Goal: Information Seeking & Learning: Learn about a topic

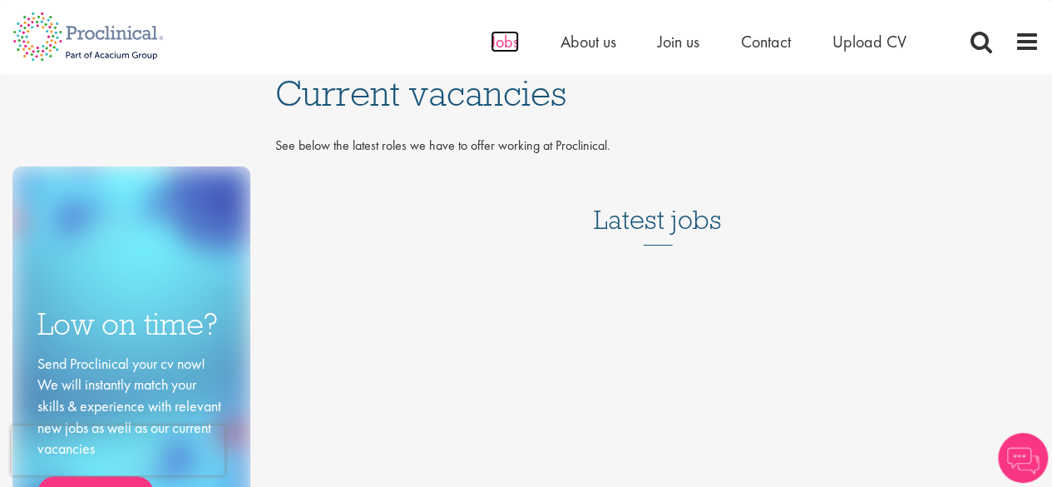
click at [507, 41] on span "Jobs" at bounding box center [505, 42] width 28 height 22
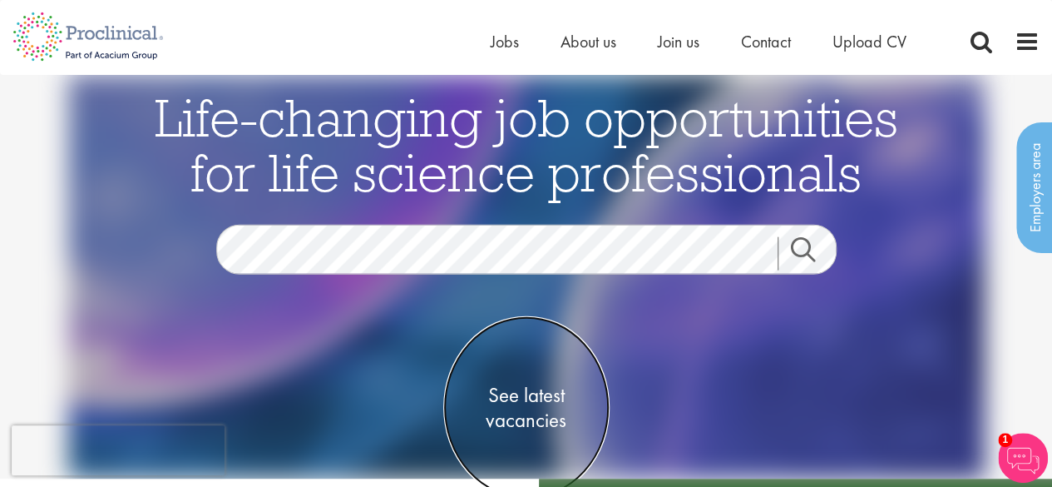
click at [534, 413] on span "See latest vacancies" at bounding box center [526, 407] width 166 height 50
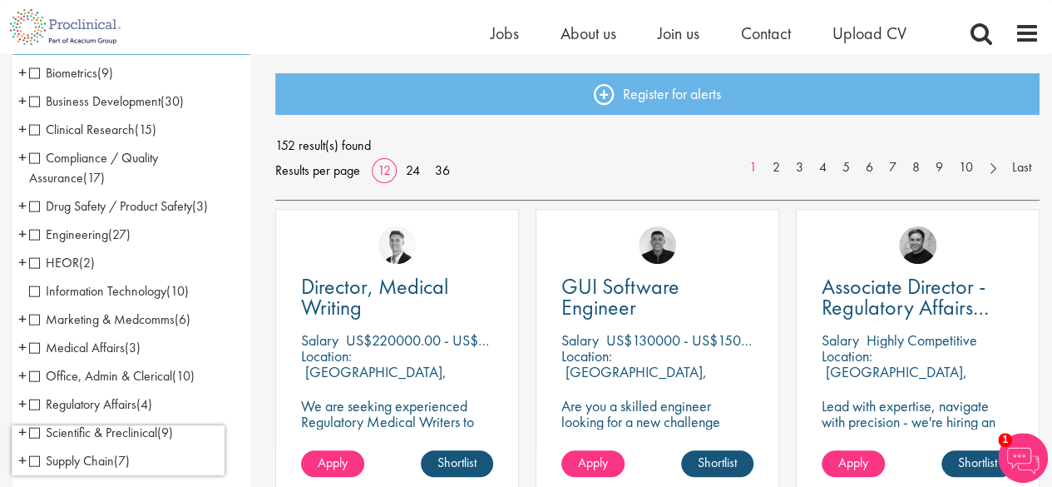
click at [31, 129] on span "Clinical Research" at bounding box center [82, 129] width 106 height 17
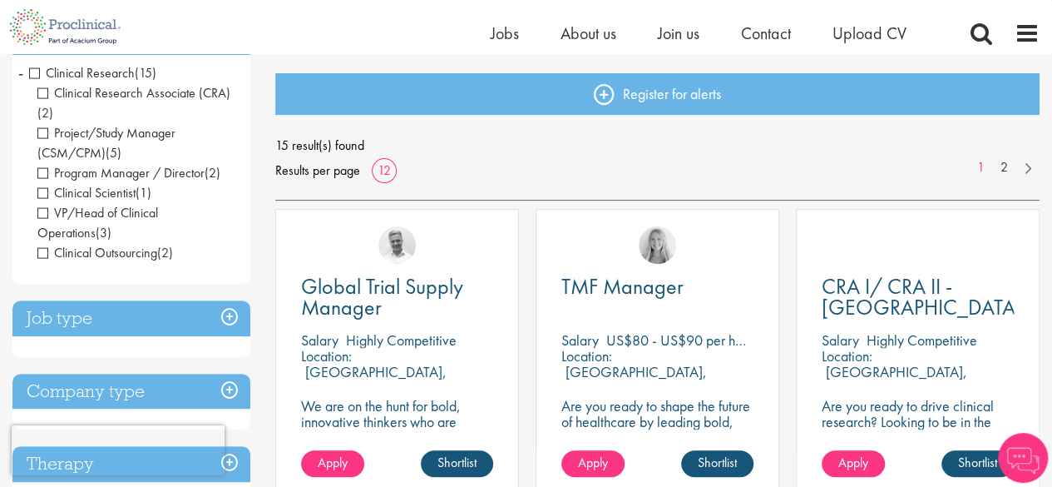
click at [34, 209] on ul "Clinical Research Associate (CRA) (2) Project/Study Manager (CSM/CPM) (5) Progr…" at bounding box center [131, 173] width 205 height 180
click at [40, 209] on span "VP/Head of Clinical Operations" at bounding box center [97, 222] width 121 height 37
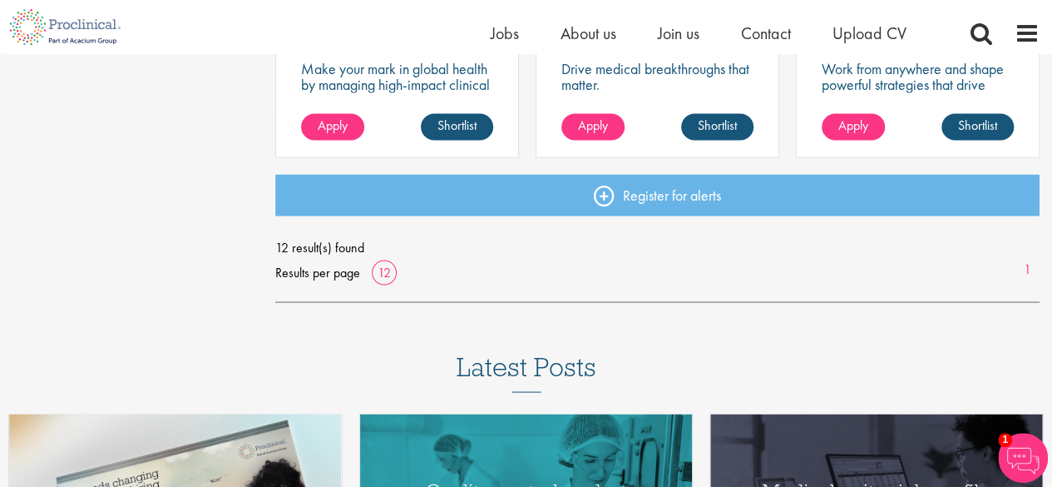
scroll to position [1326, 0]
